Goal: Task Accomplishment & Management: Manage account settings

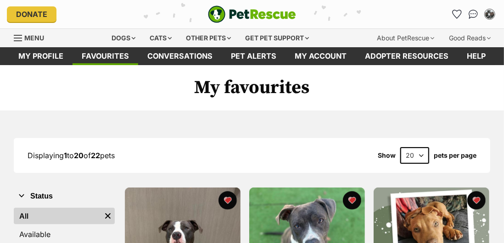
click at [458, 15] on icon "Favourites" at bounding box center [457, 14] width 9 height 8
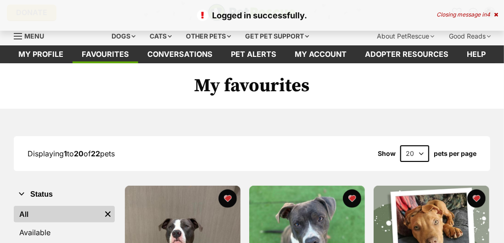
scroll to position [2, 0]
click at [419, 154] on select "20 40 60" at bounding box center [414, 154] width 29 height 17
select select "40"
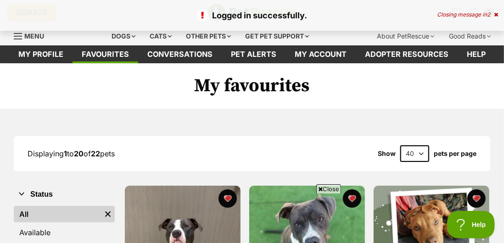
scroll to position [40, 0]
